Goal: Task Accomplishment & Management: Manage account settings

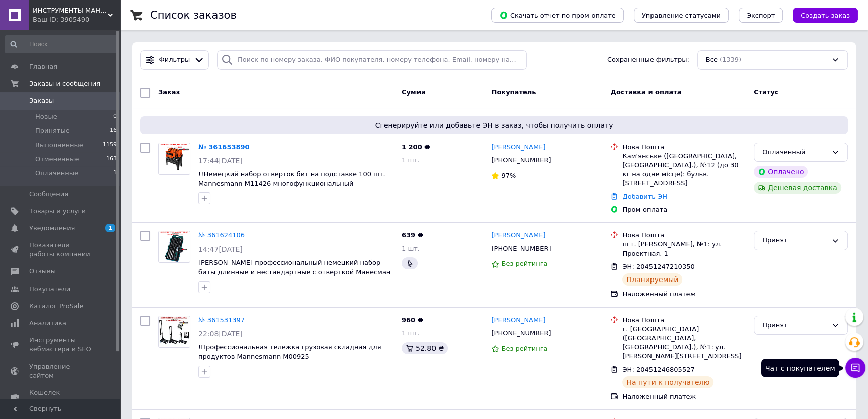
click at [858, 372] on icon at bounding box center [856, 367] width 10 height 10
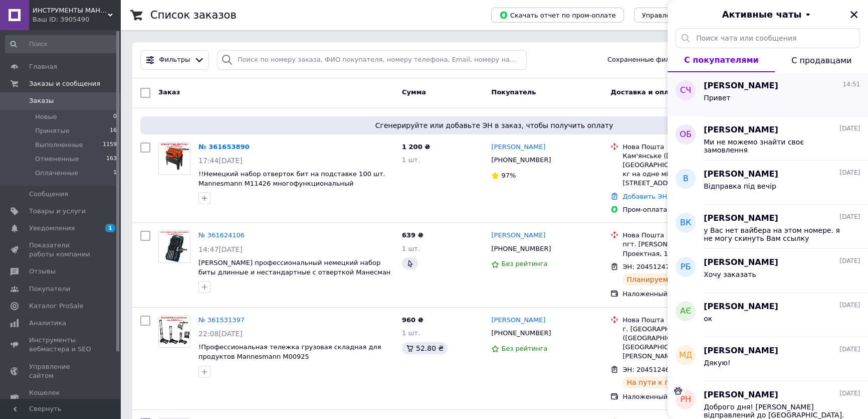
click at [777, 92] on div "Привет" at bounding box center [782, 100] width 156 height 16
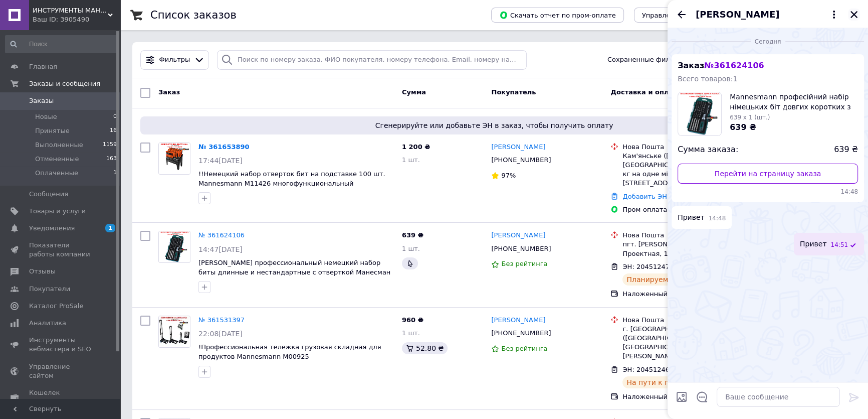
click at [856, 15] on icon "Закрыть" at bounding box center [854, 14] width 9 height 9
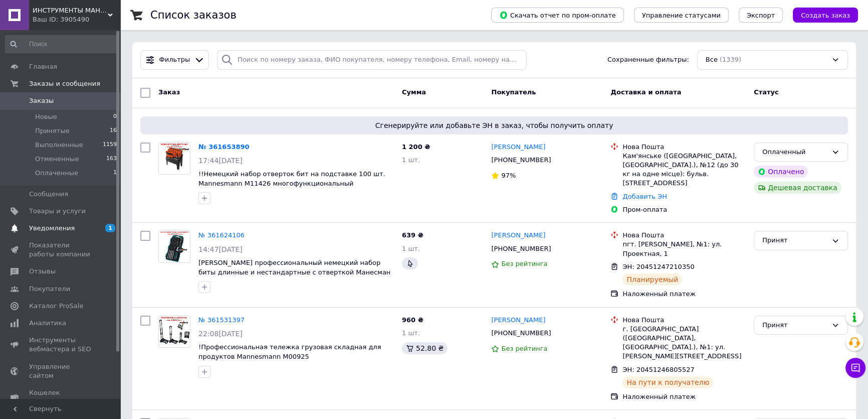
click at [57, 229] on span "Уведомления" at bounding box center [52, 228] width 46 height 9
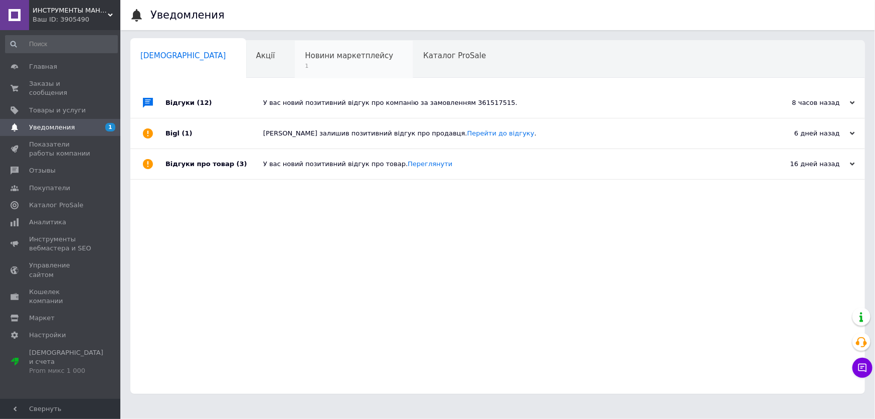
click at [318, 58] on span "Новини маркетплейсу" at bounding box center [349, 55] width 88 height 9
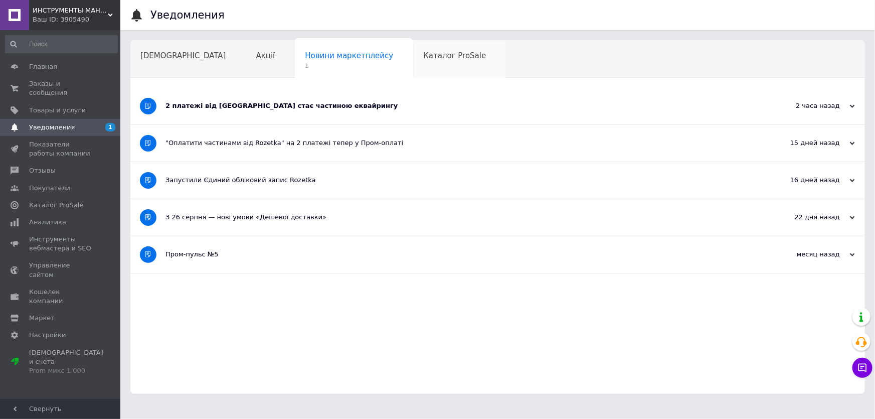
click at [423, 60] on span "Каталог ProSale" at bounding box center [454, 55] width 63 height 9
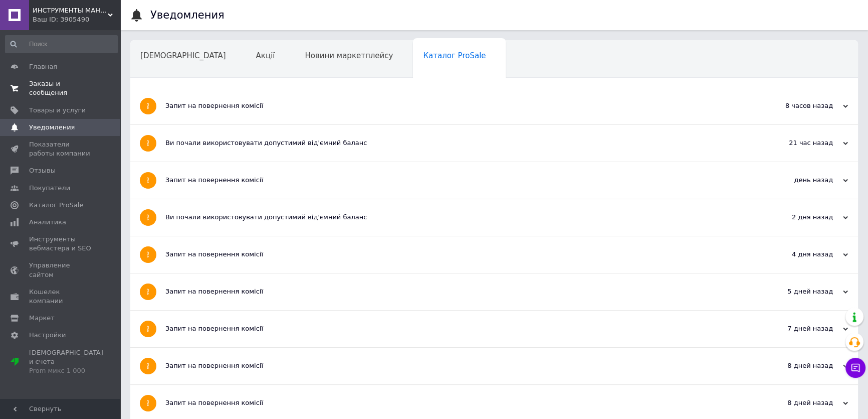
click at [45, 77] on link "Заказы и сообщения 0 0" at bounding box center [61, 88] width 123 height 26
